Goal: Check status: Check status

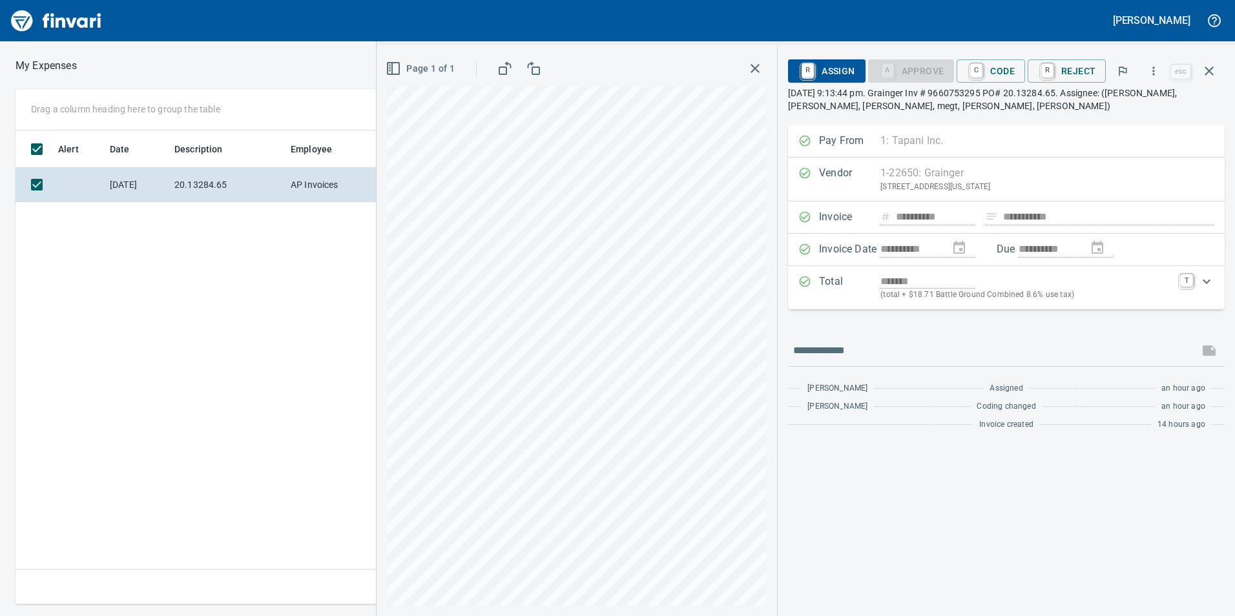
scroll to position [1, 1]
click at [1218, 67] on button "button" at bounding box center [1209, 71] width 31 height 31
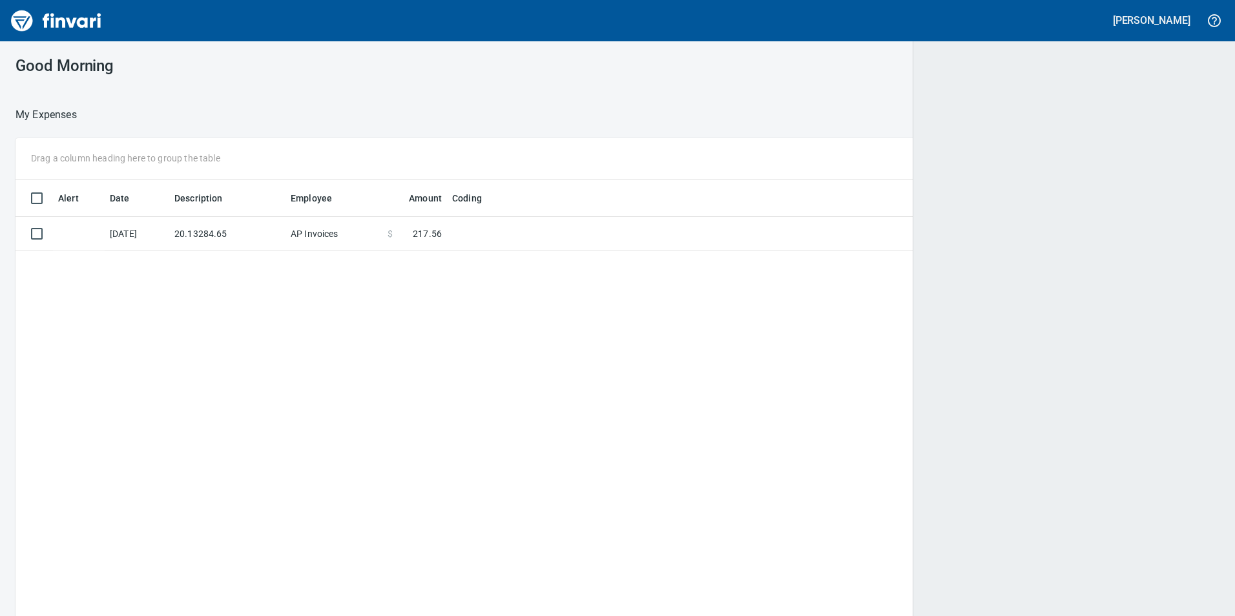
scroll to position [465, 1185]
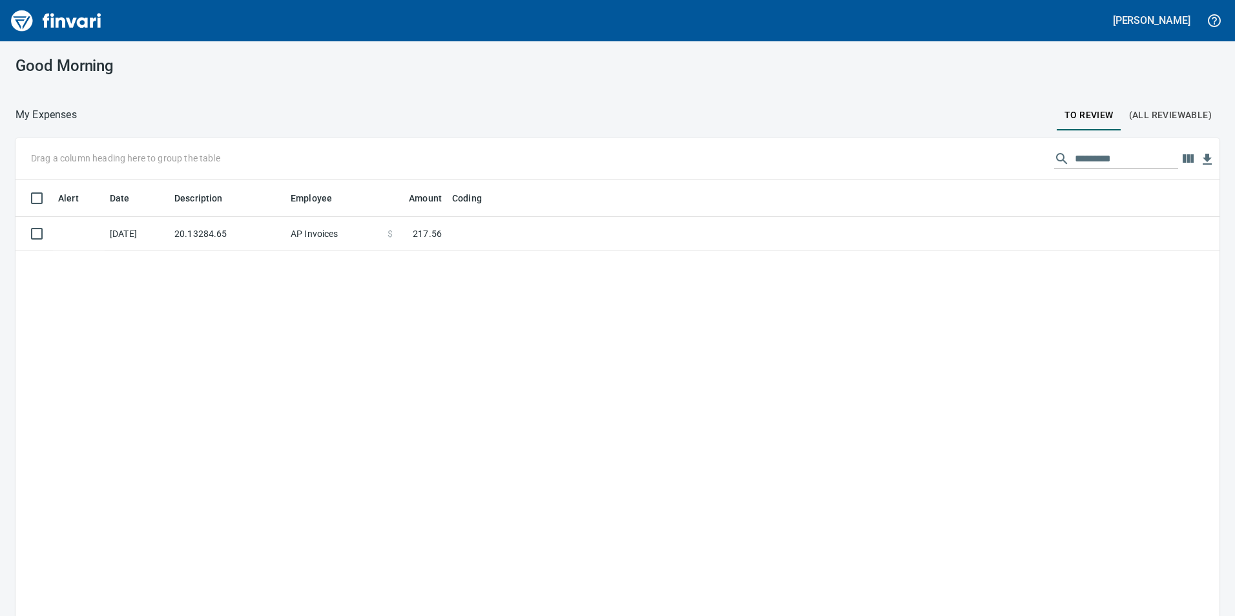
scroll to position [465, 1185]
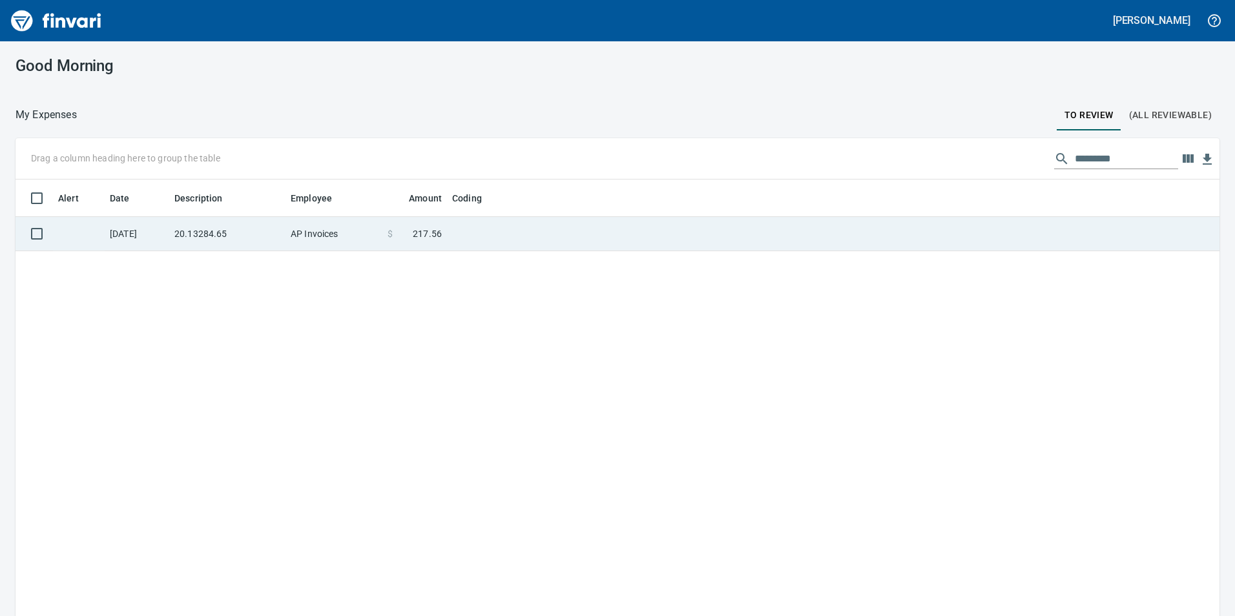
click at [294, 227] on td "AP Invoices" at bounding box center [334, 234] width 97 height 34
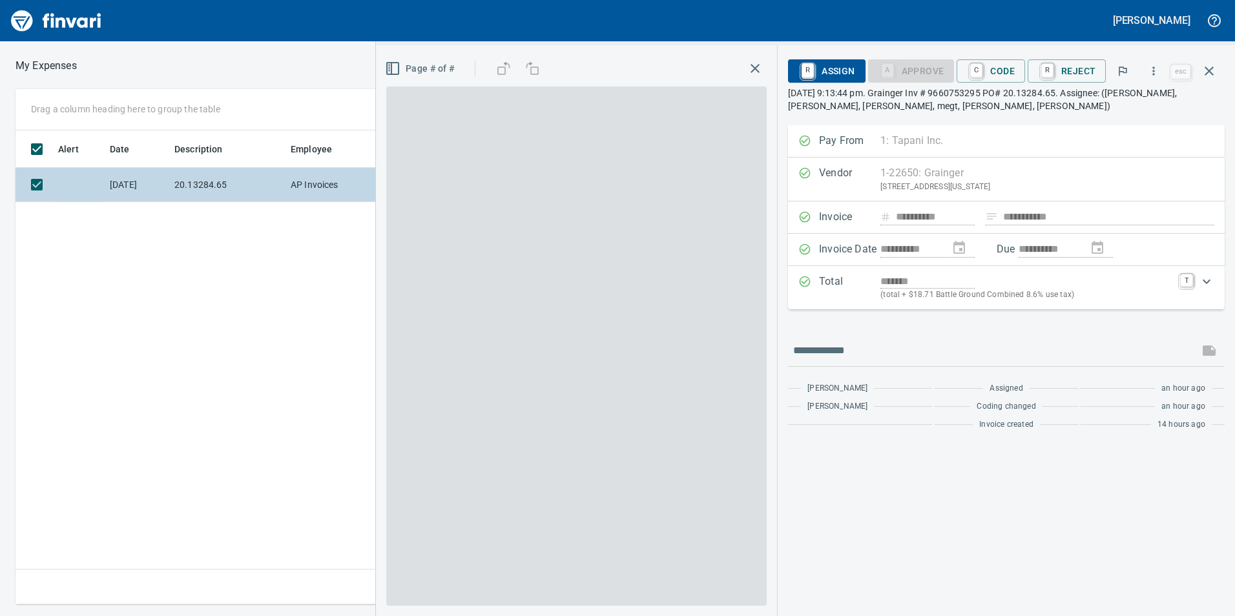
scroll to position [465, 872]
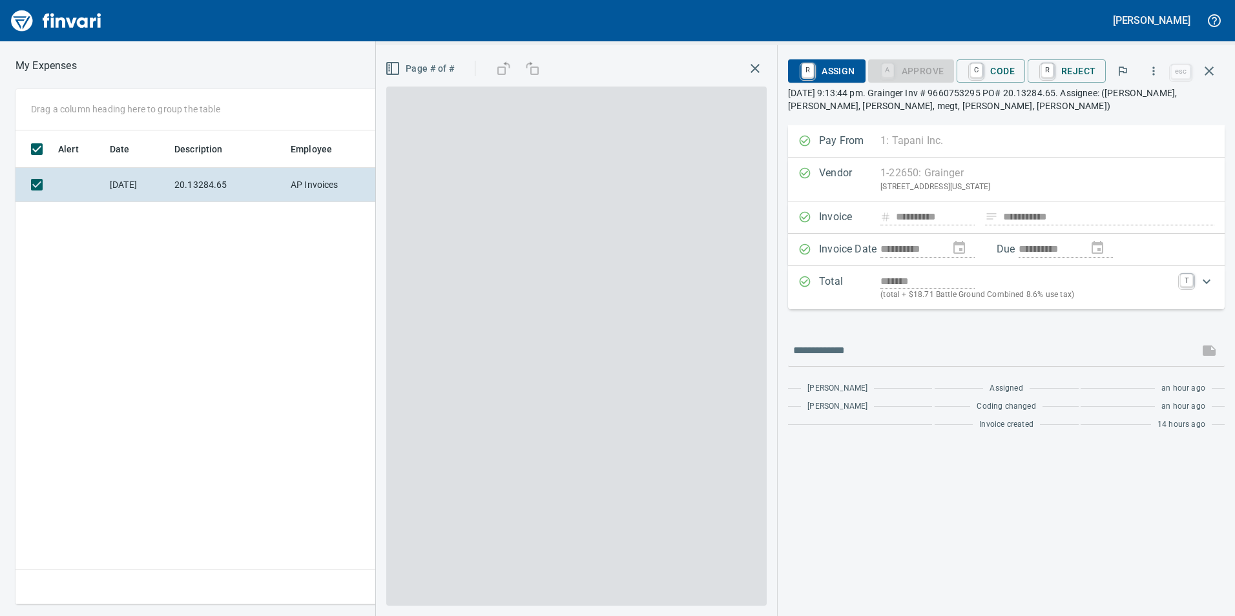
scroll to position [1, 1]
